Goal: Task Accomplishment & Management: Use online tool/utility

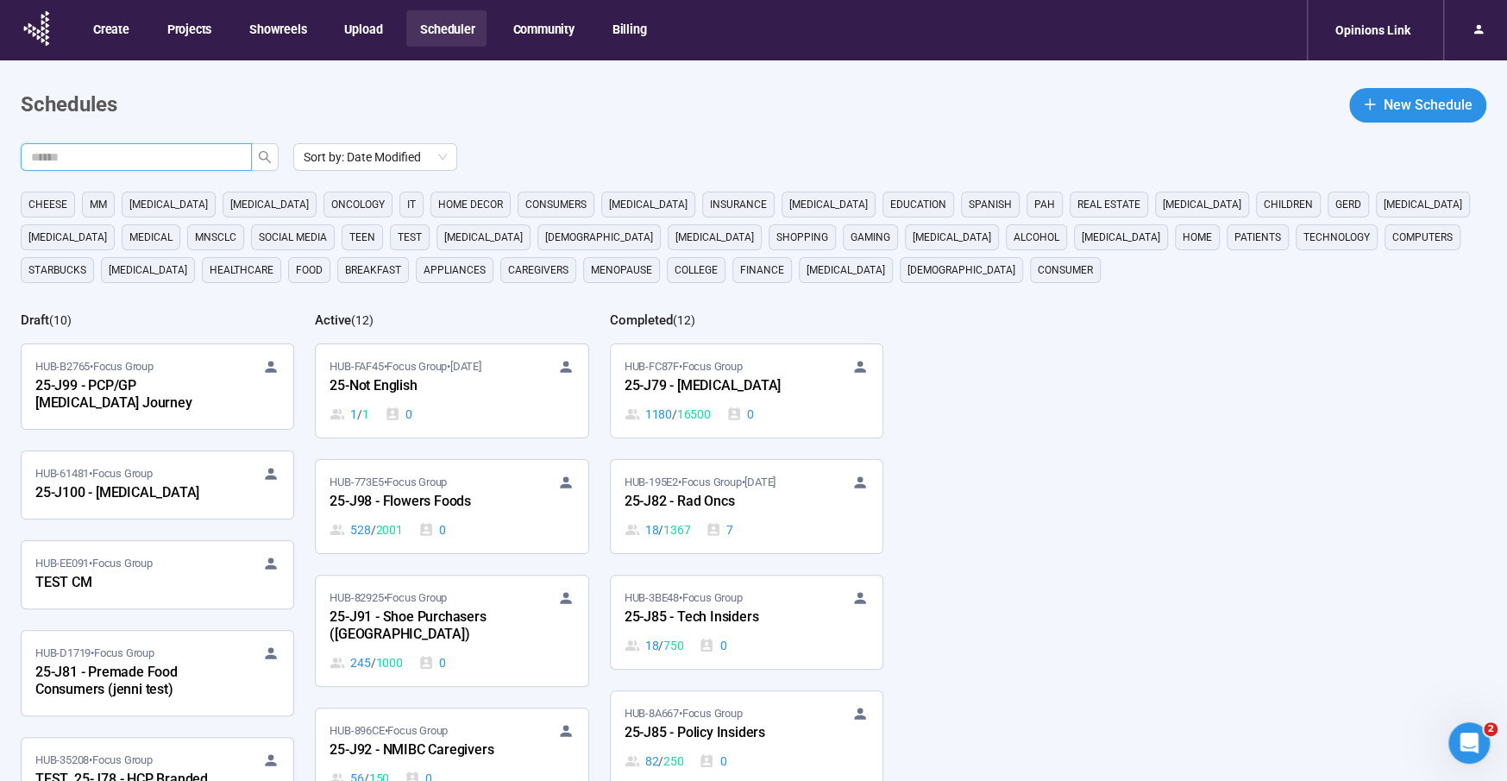
click at [130, 155] on input "text" at bounding box center [129, 157] width 197 height 19
type input "***"
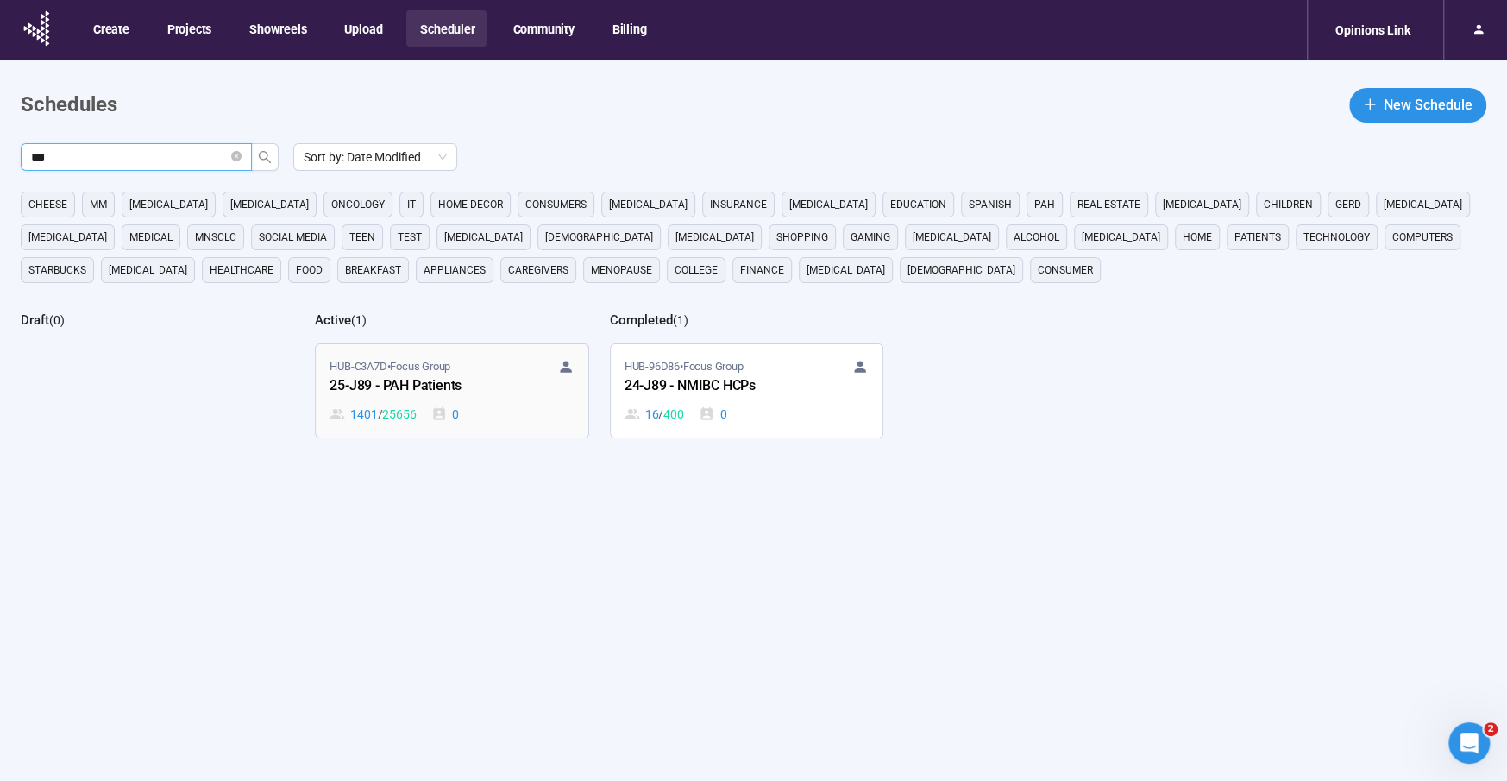
click at [430, 365] on span "HUB-C3A7D • Focus Group" at bounding box center [390, 366] width 121 height 17
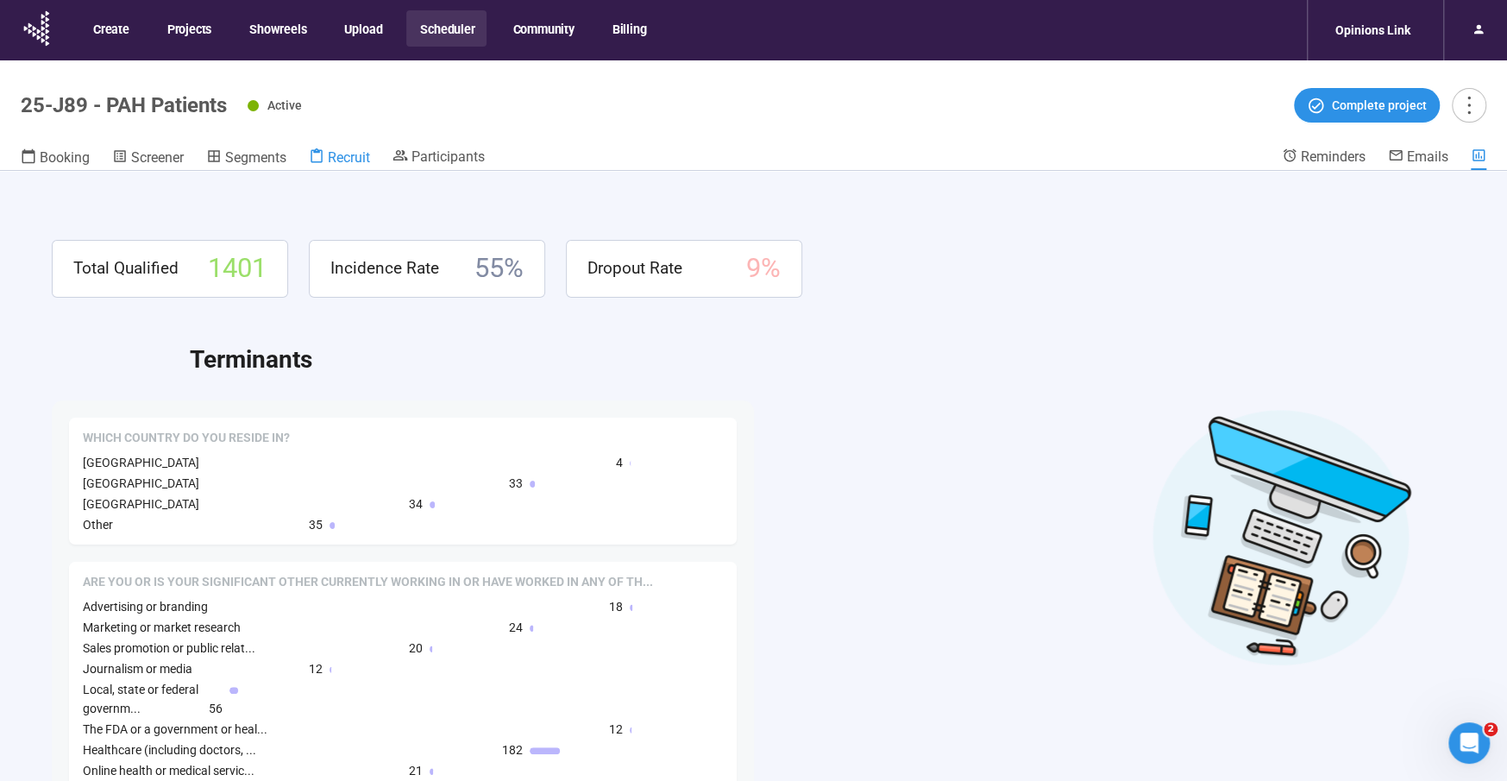
click at [345, 161] on span "Recruit" at bounding box center [349, 157] width 42 height 16
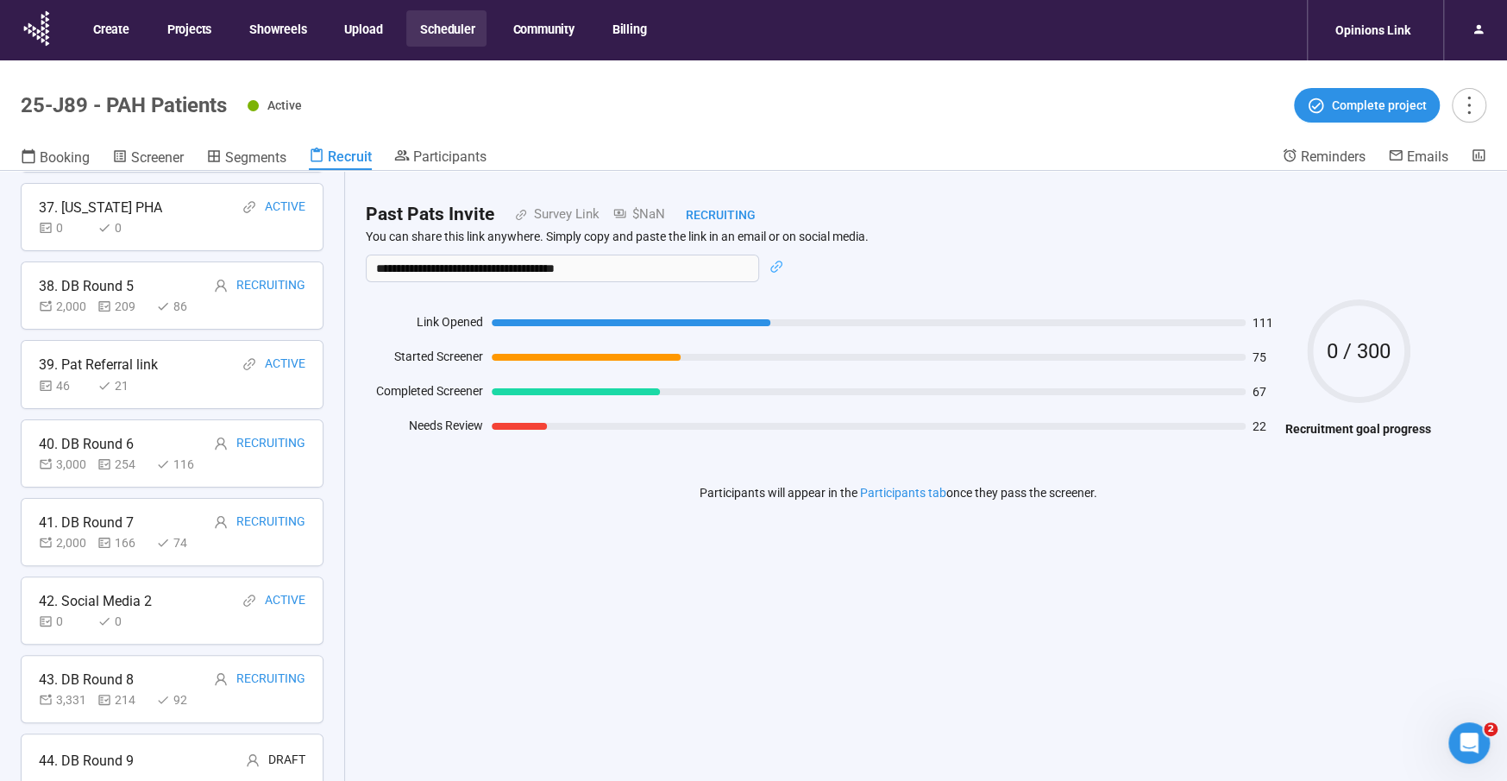
scroll to position [60, 0]
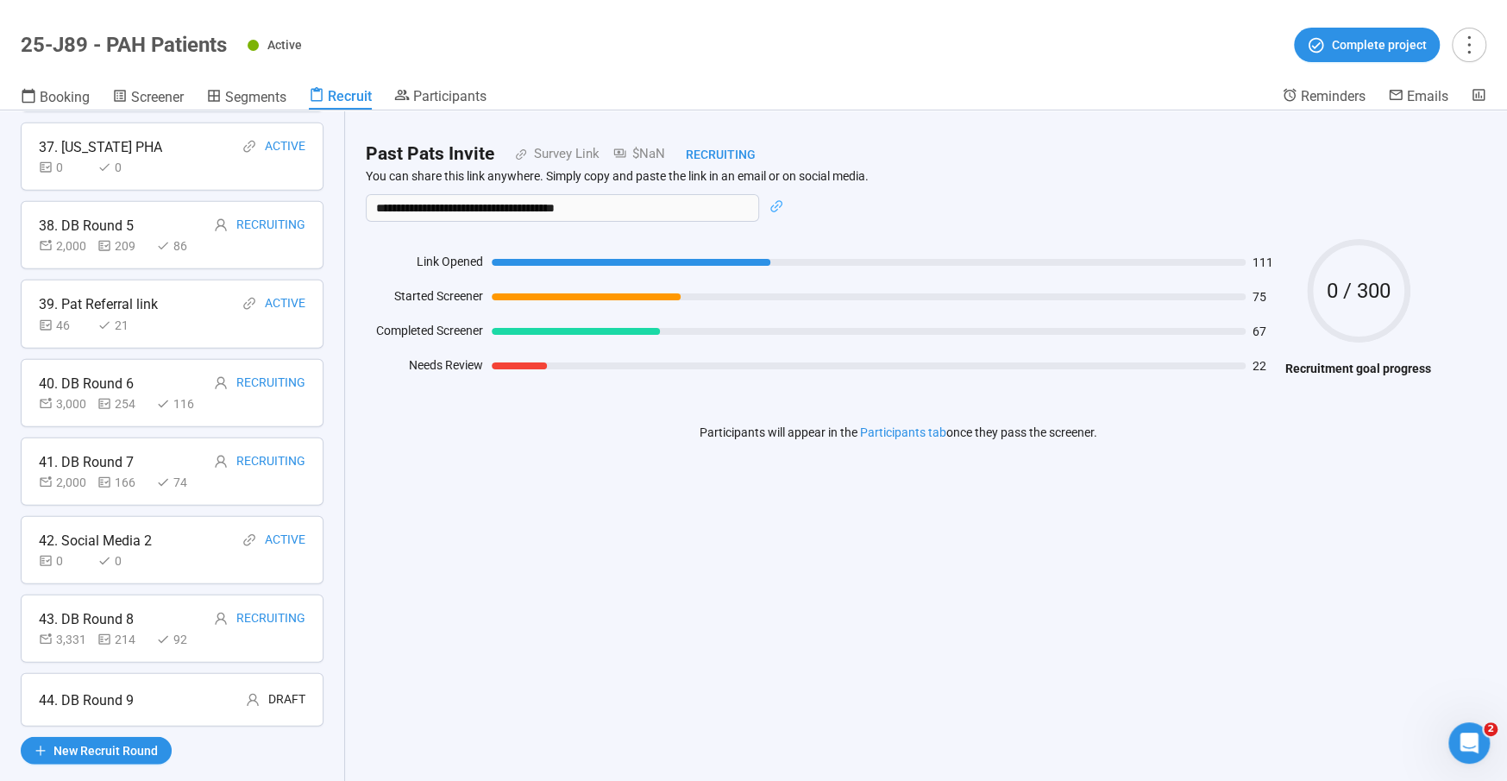
click at [126, 689] on div "44. DB Round 9" at bounding box center [86, 700] width 95 height 22
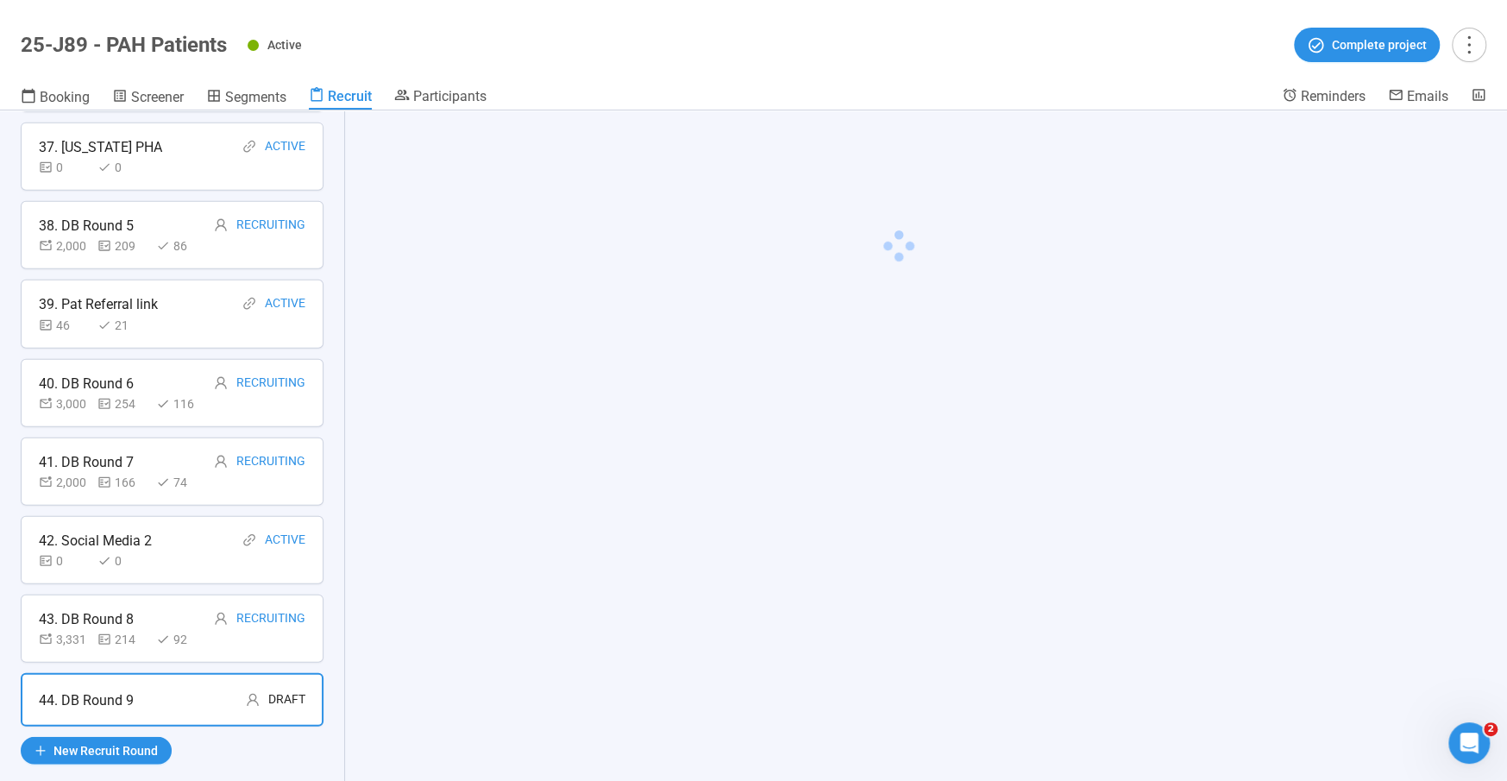
scroll to position [2924, 0]
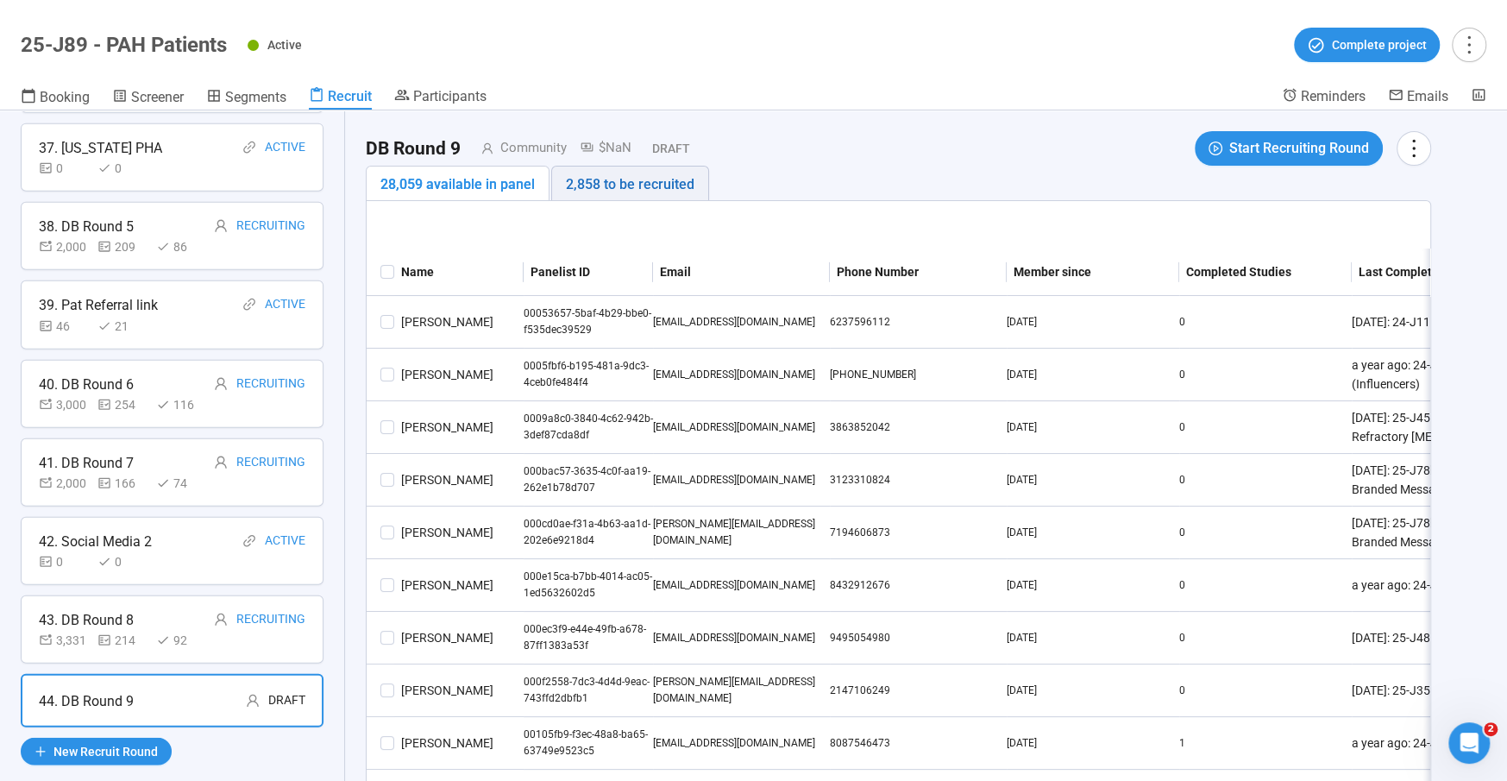
click at [656, 179] on div "2,858 to be recruited" at bounding box center [630, 184] width 129 height 22
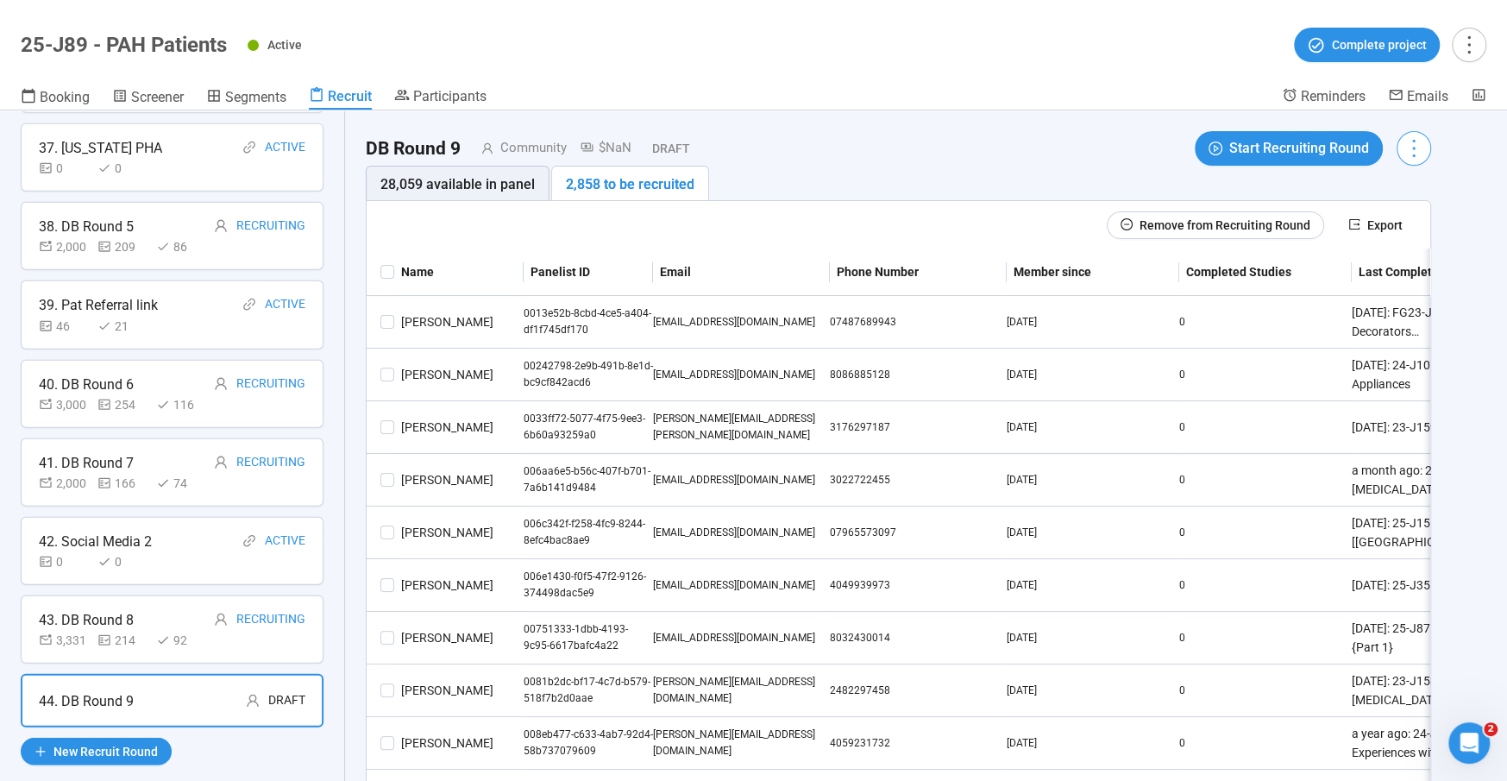
click at [1411, 150] on icon "more" at bounding box center [1413, 147] width 23 height 23
click at [1409, 153] on icon "more" at bounding box center [1413, 147] width 23 height 23
click at [1417, 144] on icon "more" at bounding box center [1413, 147] width 23 height 23
click at [1371, 205] on span "Edit invitation email" at bounding box center [1364, 213] width 104 height 19
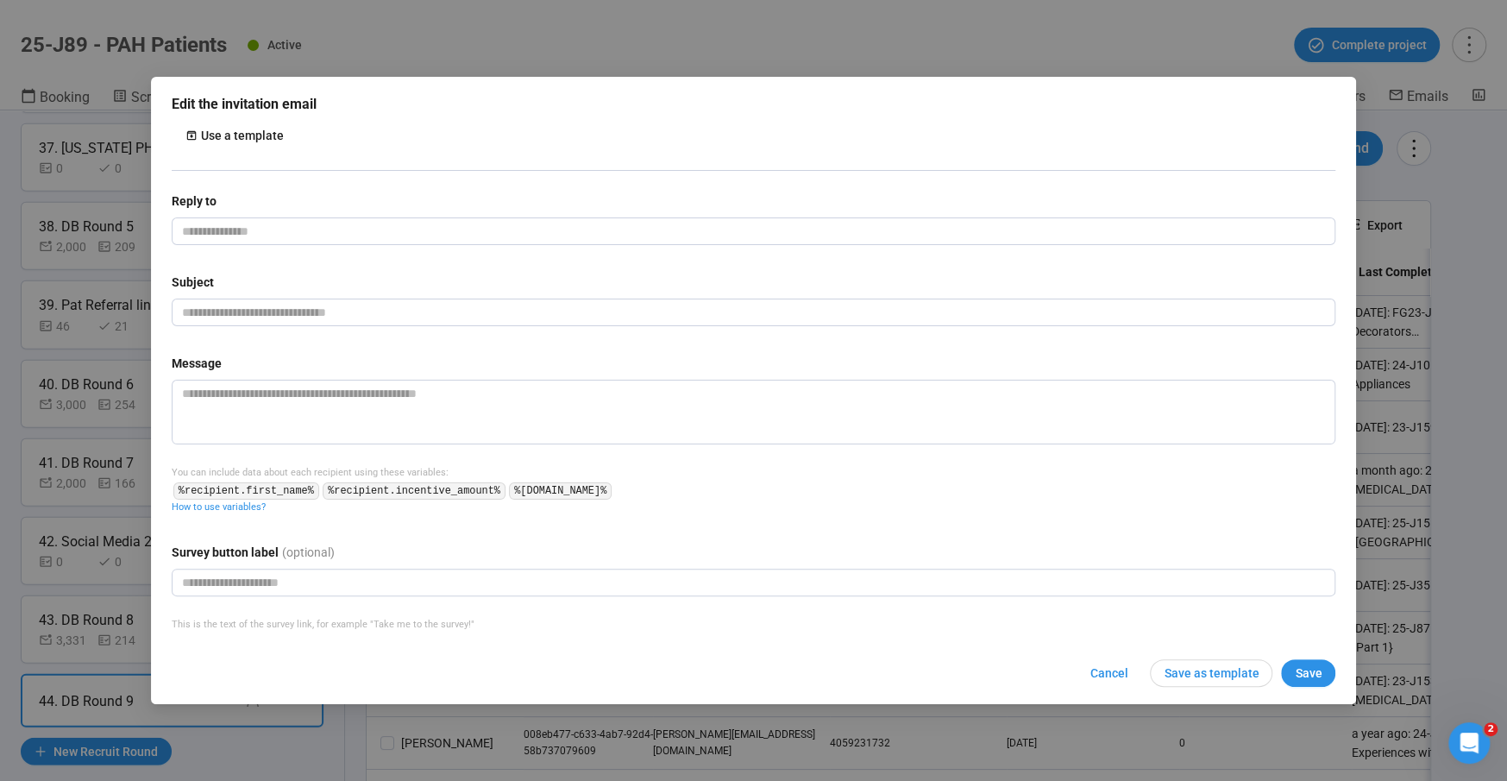
click at [249, 133] on div "Use a template" at bounding box center [242, 135] width 83 height 19
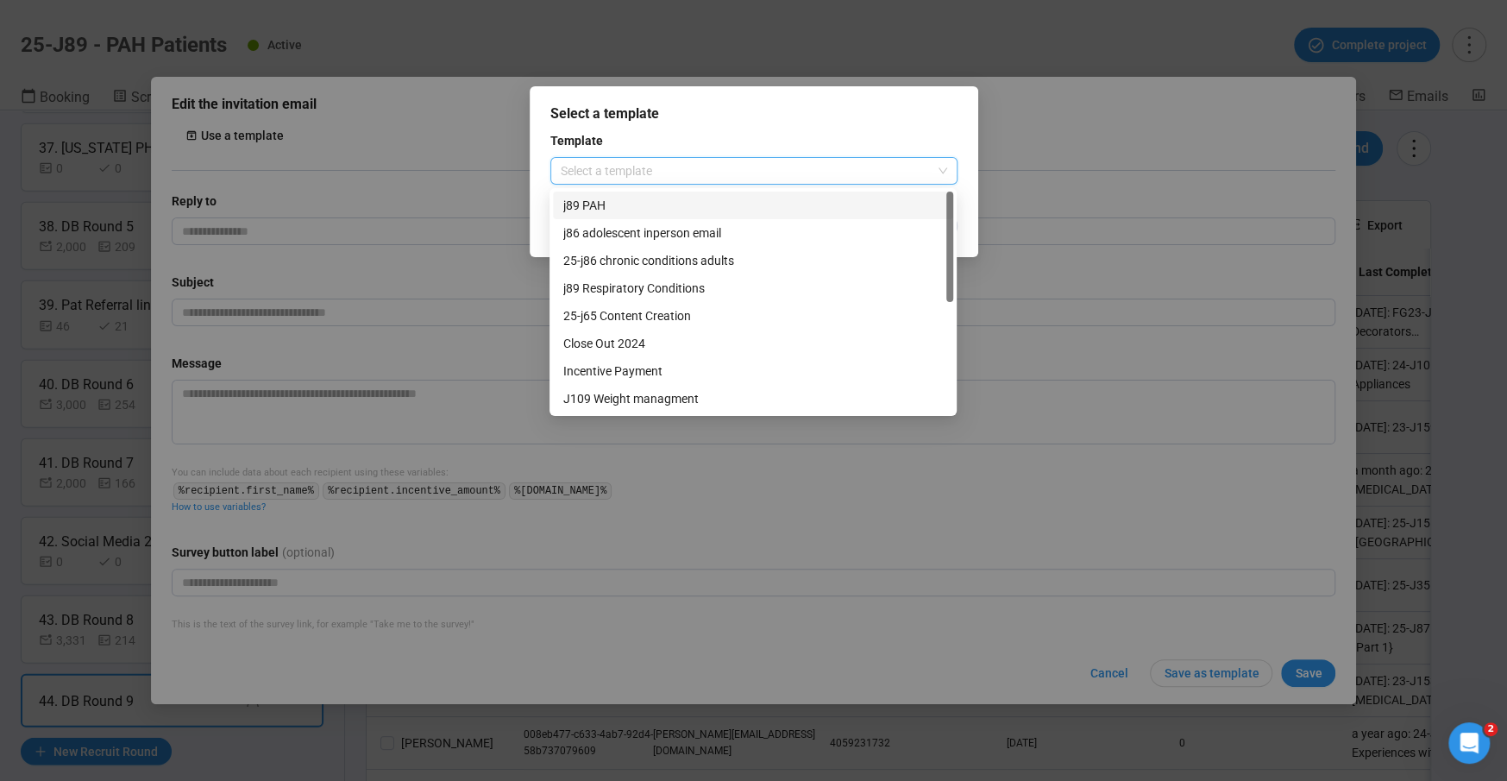
click at [581, 175] on input "search" at bounding box center [754, 171] width 386 height 26
click at [595, 201] on div "j89 PAH" at bounding box center [753, 205] width 380 height 19
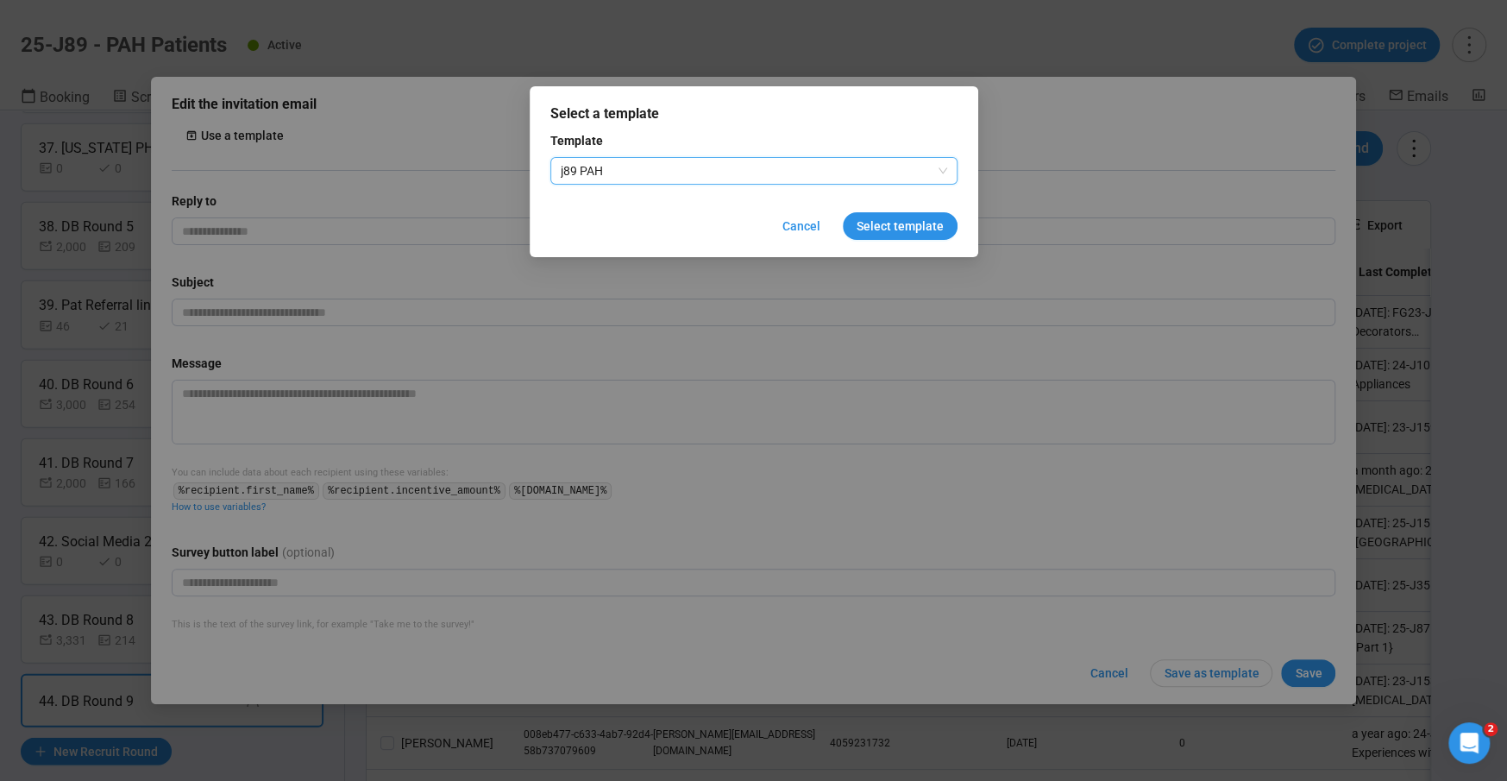
click at [894, 224] on span "Select template" at bounding box center [900, 226] width 87 height 19
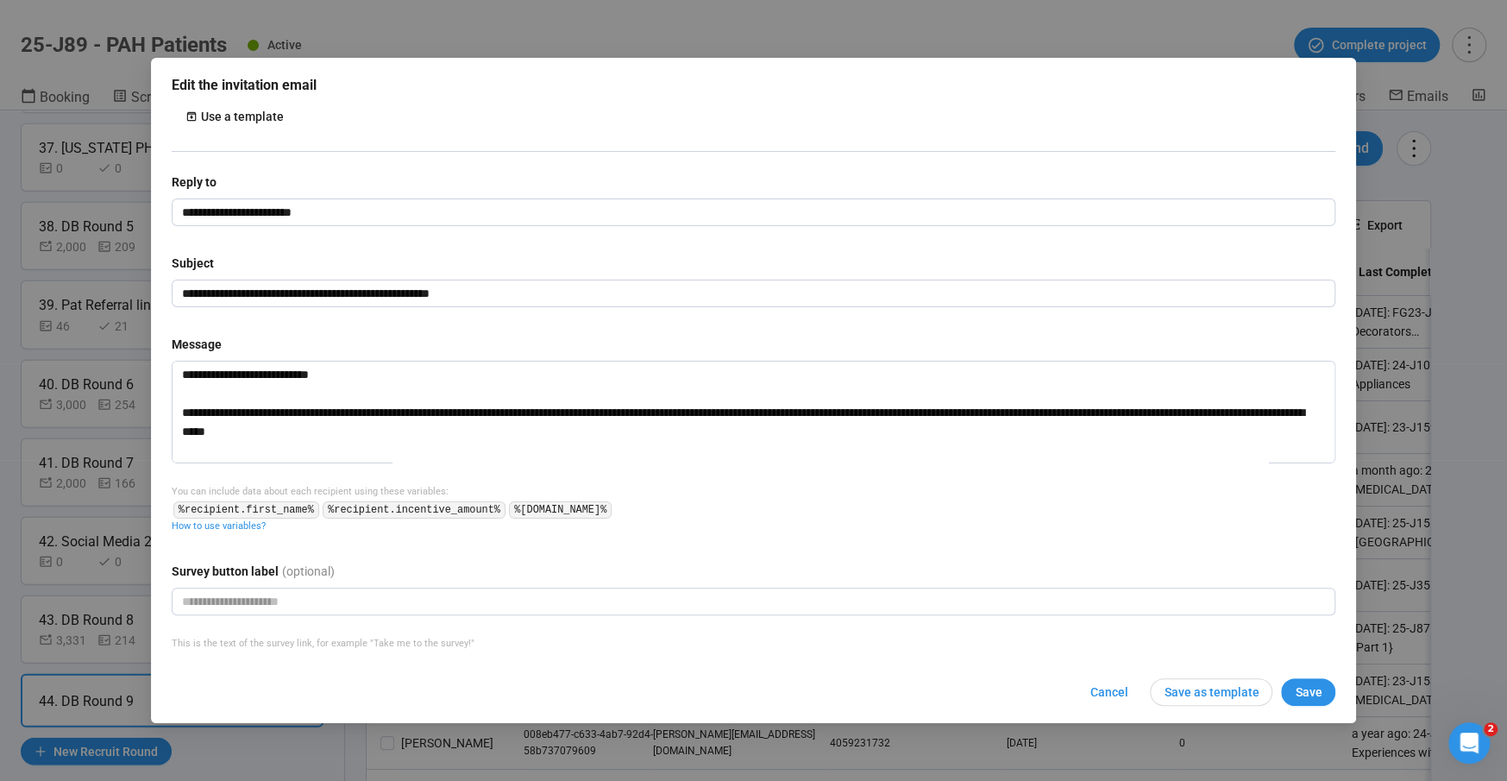
type input "**********"
type textarea "**********"
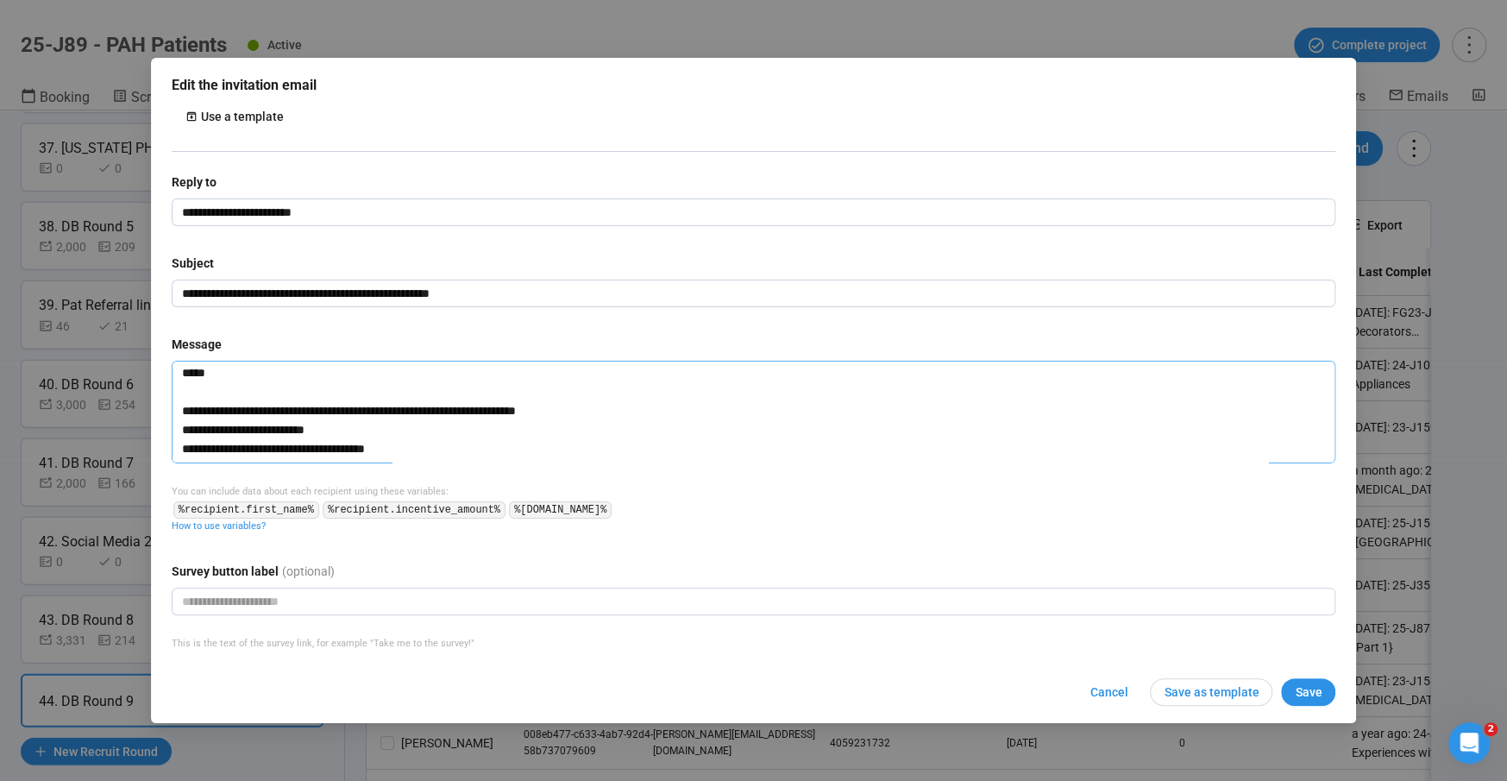
scroll to position [342, 0]
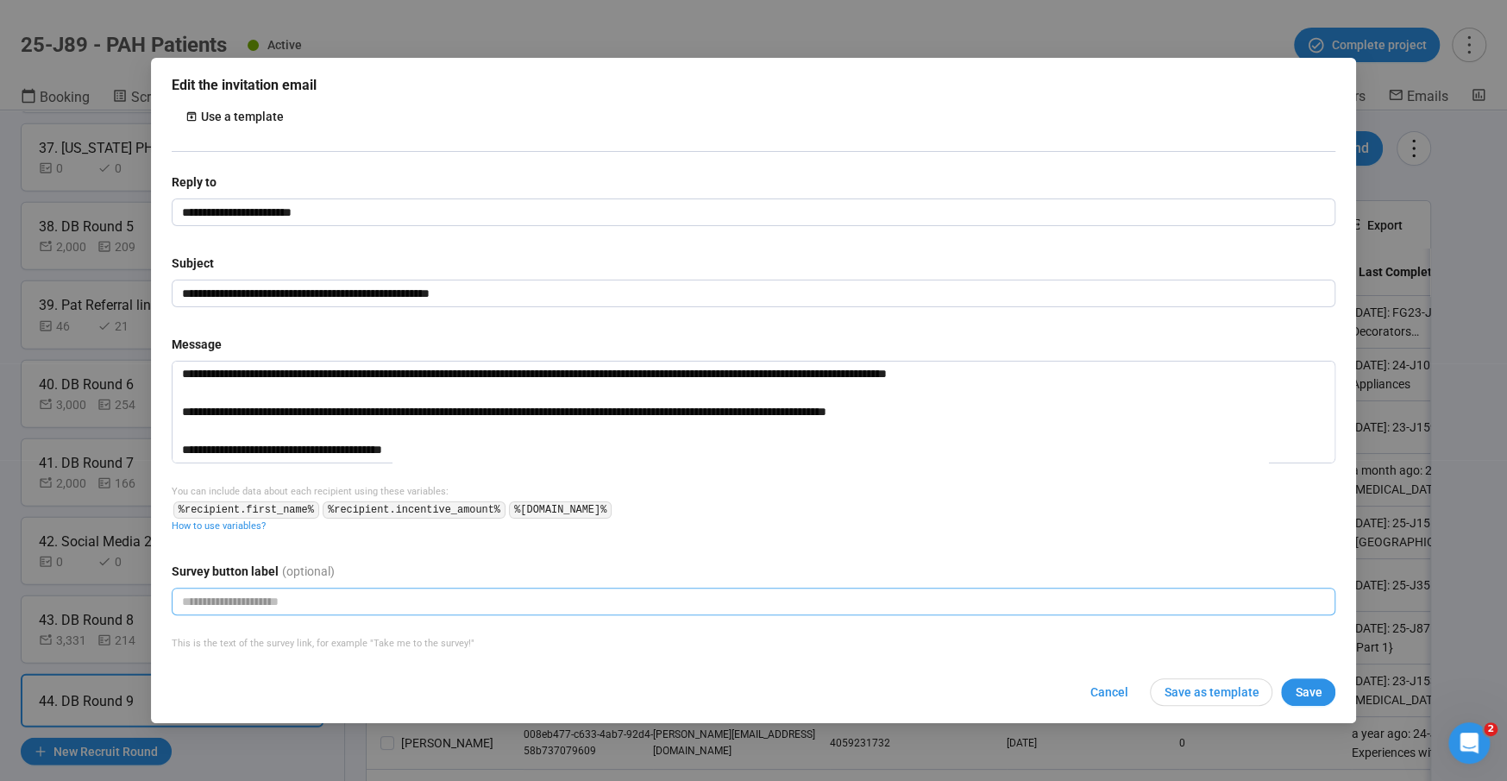
click at [331, 601] on input "text" at bounding box center [754, 601] width 1165 height 28
type input "**********"
click at [1308, 698] on span "Save" at bounding box center [1308, 691] width 27 height 19
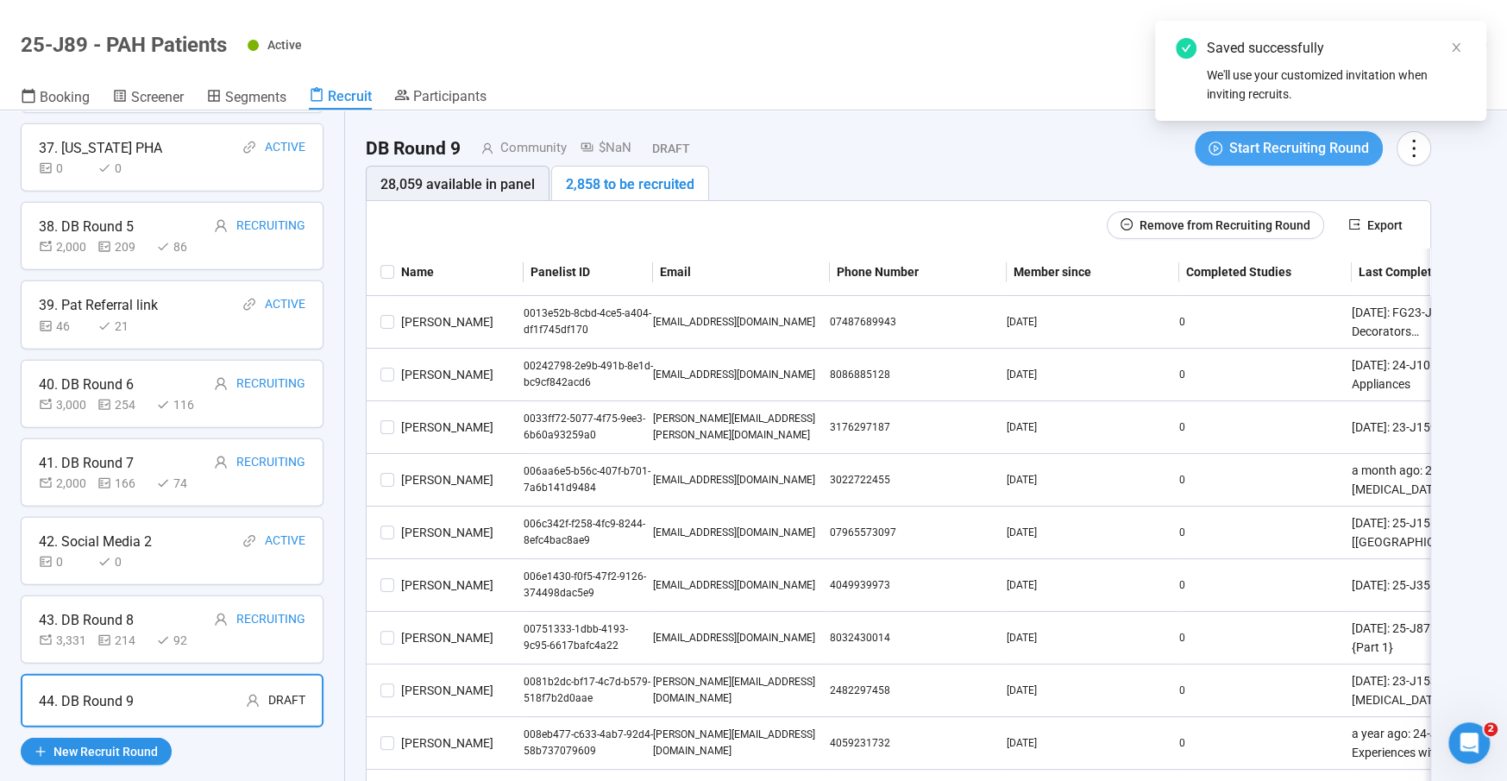
click at [1271, 145] on span "Start Recruiting Round" at bounding box center [1299, 148] width 140 height 22
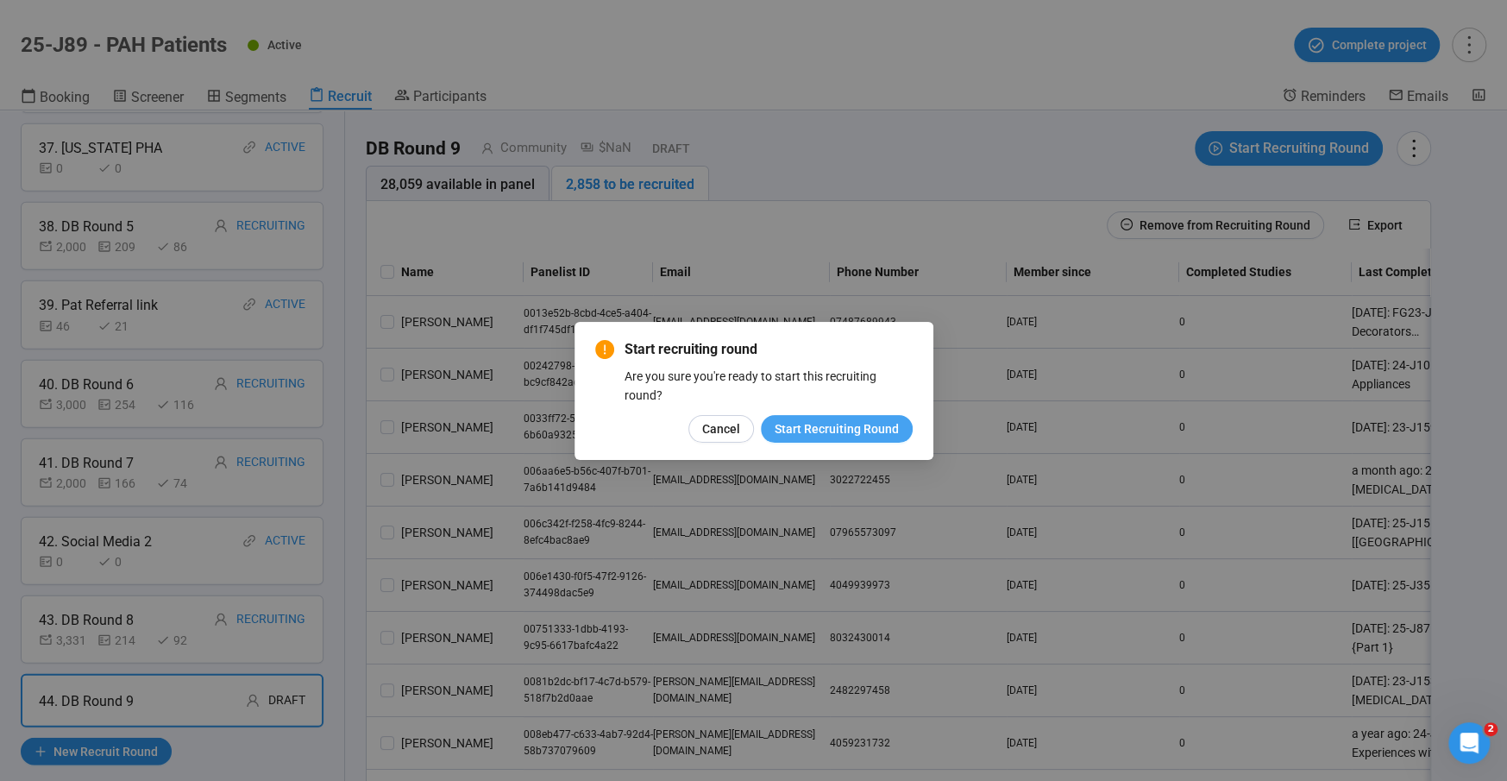
click at [829, 432] on span "Start Recruiting Round" at bounding box center [837, 428] width 124 height 19
